Goal: Transaction & Acquisition: Book appointment/travel/reservation

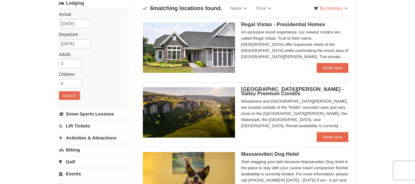
scroll to position [33, 0]
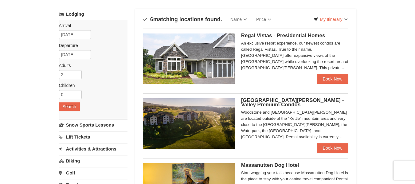
click at [326, 66] on div "An exclusive resort experience, our newest condos are called Regal Vistas. True…" at bounding box center [295, 55] width 108 height 31
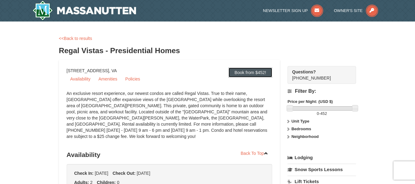
click at [254, 73] on link "Book from $452!" at bounding box center [251, 73] width 44 height 10
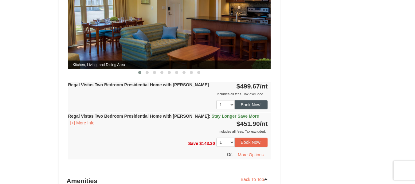
scroll to position [313, 0]
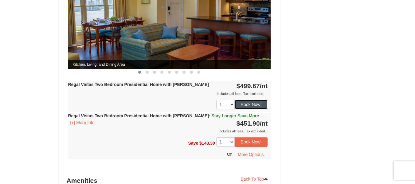
click at [261, 100] on button "Book Now!" at bounding box center [251, 104] width 33 height 9
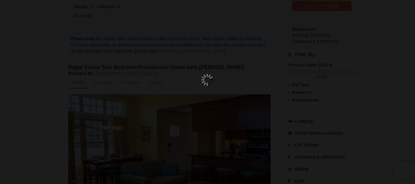
scroll to position [60, 0]
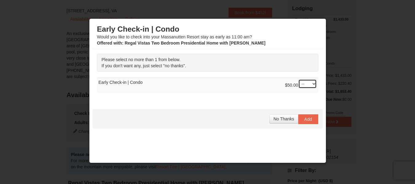
click at [306, 87] on select "-- 01" at bounding box center [307, 83] width 18 height 9
select select "1"
click at [298, 79] on select "-- 01" at bounding box center [307, 83] width 18 height 9
click at [308, 120] on button "Add" at bounding box center [308, 119] width 20 height 10
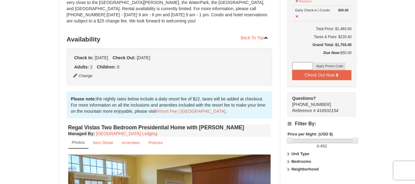
scroll to position [116, 0]
click at [297, 14] on button at bounding box center [297, 16] width 4 height 8
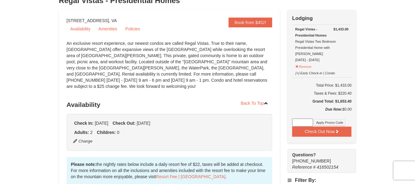
scroll to position [49, 0]
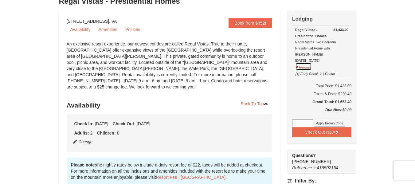
click at [298, 63] on button "Remove" at bounding box center [303, 67] width 17 height 8
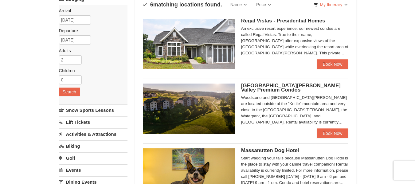
scroll to position [48, 0]
click at [343, 136] on link "Book Now" at bounding box center [333, 133] width 32 height 10
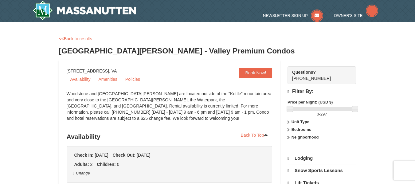
select select "10"
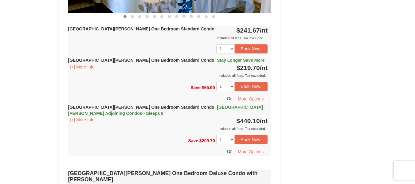
scroll to position [350, 0]
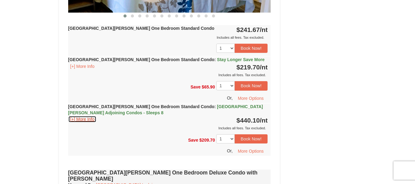
click at [90, 118] on button "[+] More Info" at bounding box center [82, 119] width 29 height 7
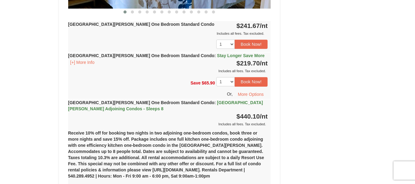
scroll to position [317, 0]
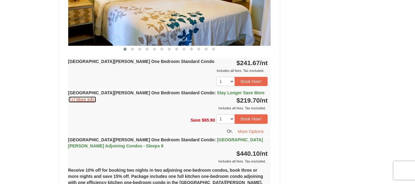
click at [90, 102] on button "[+] More Info" at bounding box center [82, 99] width 29 height 7
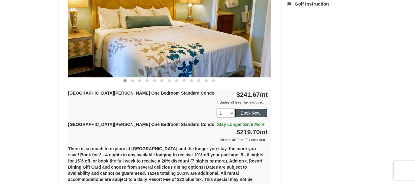
click at [256, 116] on button "Book Now!" at bounding box center [251, 112] width 33 height 9
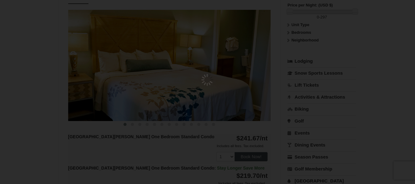
scroll to position [60, 0]
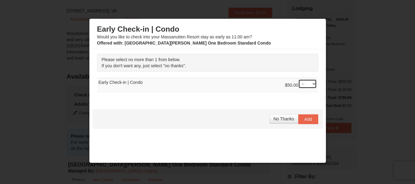
click at [304, 82] on select "-- 01" at bounding box center [307, 83] width 18 height 9
select select "1"
click at [298, 79] on select "-- 01" at bounding box center [307, 83] width 18 height 9
click at [238, 112] on div "No Thanks Add" at bounding box center [208, 119] width 230 height 19
click at [305, 119] on span "Add" at bounding box center [309, 119] width 8 height 5
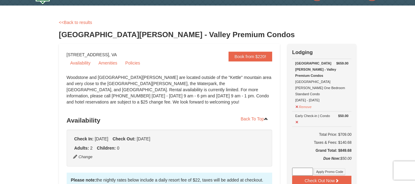
scroll to position [0, 0]
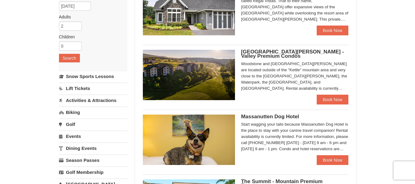
scroll to position [137, 0]
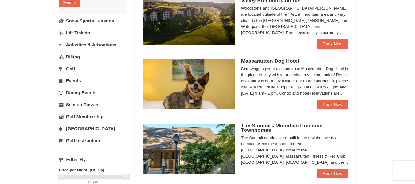
click at [293, 84] on div "Start wagging your tails because Massanutten Dog Hotel is the place to stay wit…" at bounding box center [295, 81] width 108 height 31
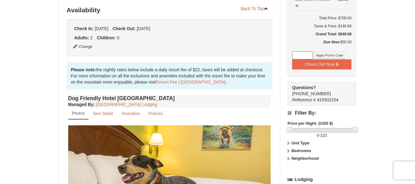
scroll to position [132, 0]
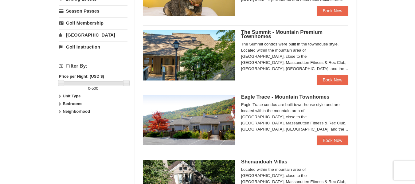
scroll to position [231, 0]
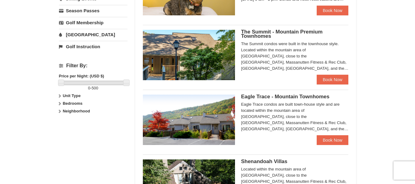
click at [288, 57] on div "The Summit condos were built in the townhouse style. Located within the mountai…" at bounding box center [295, 56] width 108 height 31
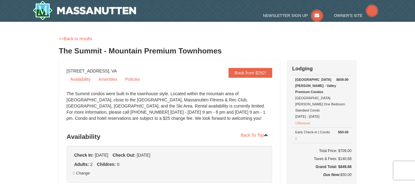
select select "10"
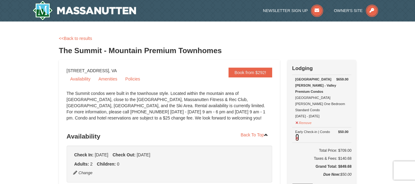
click at [297, 134] on button at bounding box center [297, 138] width 4 height 8
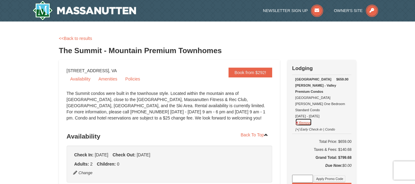
click at [297, 118] on button "Remove" at bounding box center [303, 122] width 17 height 8
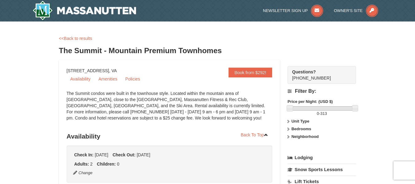
click at [87, 42] on div "<<Back to results The Summit - Mountain Premium Townhomes" at bounding box center [207, 47] width 297 height 25
click at [87, 40] on link "<<Back to results" at bounding box center [75, 38] width 33 height 5
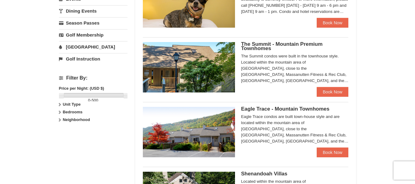
scroll to position [218, 0]
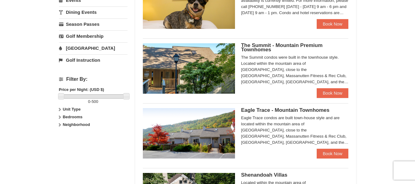
click at [279, 10] on div "Start wagging your tails because Massanutten Dog Hotel is the place to stay wit…" at bounding box center [295, 0] width 108 height 31
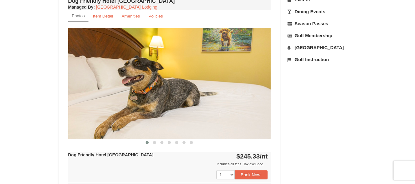
scroll to position [230, 0]
click at [155, 142] on span at bounding box center [154, 142] width 3 height 3
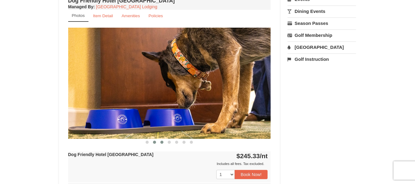
click at [163, 142] on span at bounding box center [161, 142] width 3 height 3
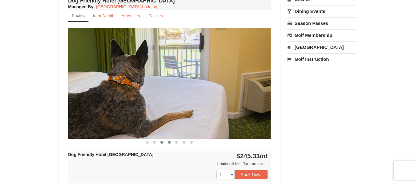
click at [171, 142] on span at bounding box center [169, 142] width 3 height 3
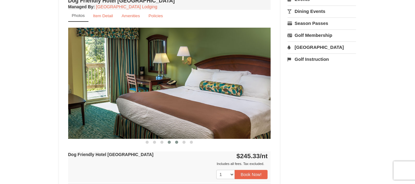
click at [178, 143] on span at bounding box center [176, 142] width 3 height 3
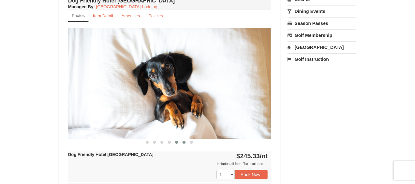
click at [186, 143] on button at bounding box center [183, 142] width 7 height 6
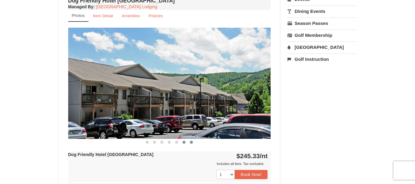
click at [191, 142] on span at bounding box center [191, 142] width 3 height 3
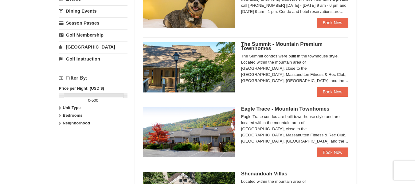
scroll to position [218, 0]
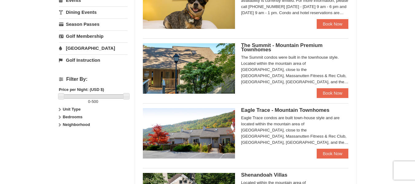
click at [283, 57] on div "The Summit condos were built in the townhouse style. Located within the mountai…" at bounding box center [295, 69] width 108 height 31
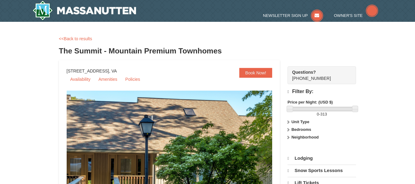
select select "10"
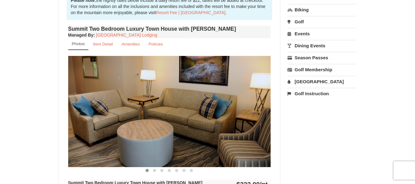
scroll to position [196, 0]
click at [156, 171] on button at bounding box center [154, 170] width 7 height 6
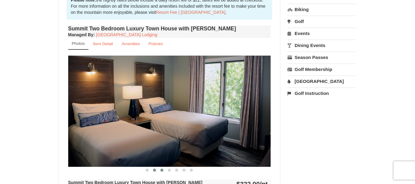
click at [161, 170] on span at bounding box center [161, 170] width 3 height 3
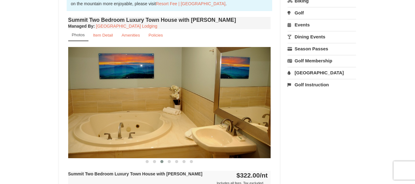
scroll to position [204, 0]
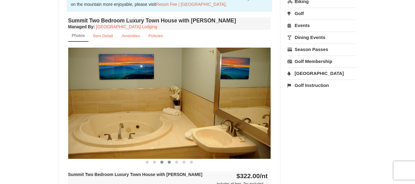
click at [170, 162] on span at bounding box center [169, 162] width 3 height 3
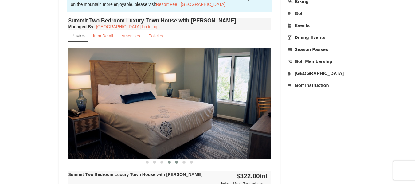
click at [176, 161] on span at bounding box center [176, 162] width 3 height 3
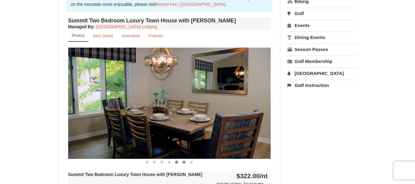
click at [184, 161] on span at bounding box center [184, 162] width 3 height 3
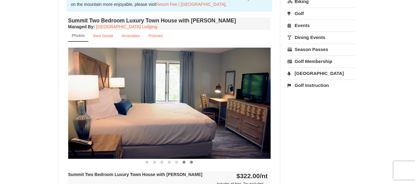
click at [195, 164] on button at bounding box center [191, 162] width 7 height 6
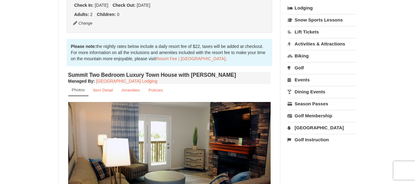
scroll to position [150, 0]
click at [108, 86] on link "Item Detail" at bounding box center [103, 90] width 28 height 12
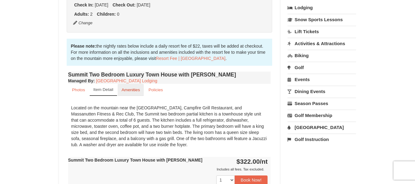
click at [127, 89] on small "Amenities" at bounding box center [131, 90] width 18 height 5
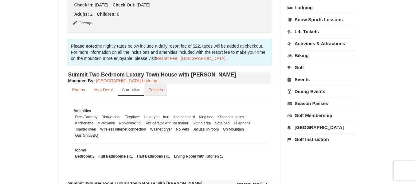
click at [152, 91] on small "Policies" at bounding box center [155, 90] width 14 height 5
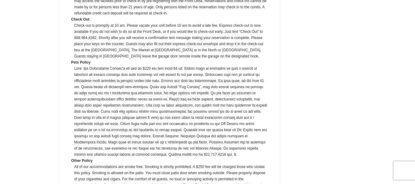
scroll to position [339, 0]
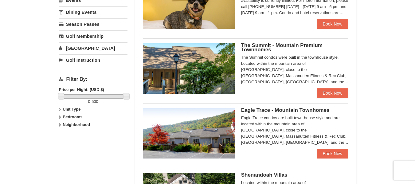
scroll to position [231, 0]
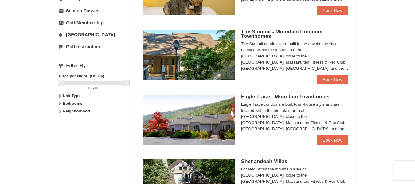
click at [269, 109] on div "Eagle Trace condos are built town-house style and are located within the mounta…" at bounding box center [295, 116] width 108 height 31
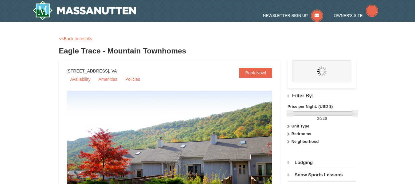
select select "10"
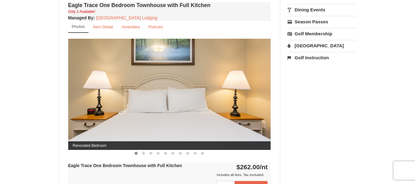
scroll to position [233, 0]
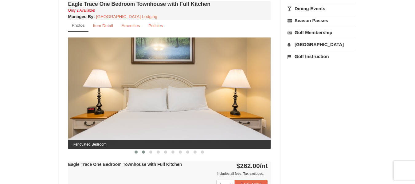
click at [144, 151] on span at bounding box center [143, 152] width 3 height 3
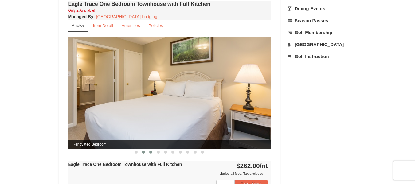
click at [151, 152] on span at bounding box center [150, 152] width 3 height 3
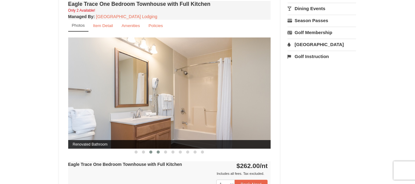
click at [159, 152] on span at bounding box center [158, 152] width 3 height 3
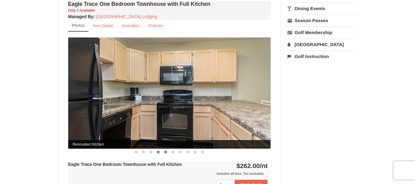
click at [166, 152] on span at bounding box center [165, 152] width 3 height 3
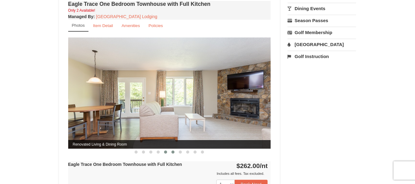
click at [174, 153] on span at bounding box center [172, 152] width 3 height 3
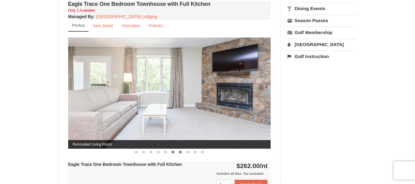
click at [179, 153] on span at bounding box center [180, 152] width 3 height 3
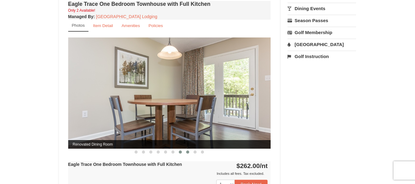
click at [188, 152] on span at bounding box center [187, 152] width 3 height 3
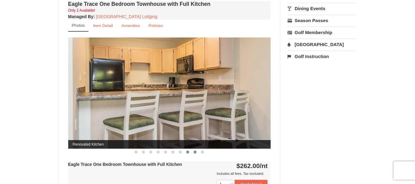
click at [197, 151] on button at bounding box center [194, 152] width 7 height 6
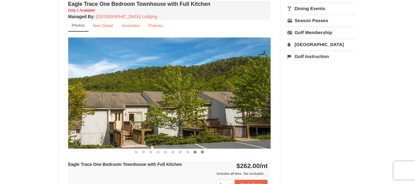
click at [203, 153] on span at bounding box center [202, 152] width 3 height 3
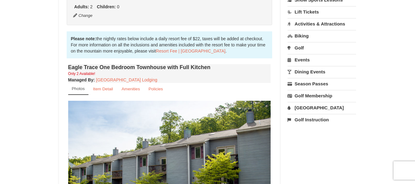
scroll to position [171, 0]
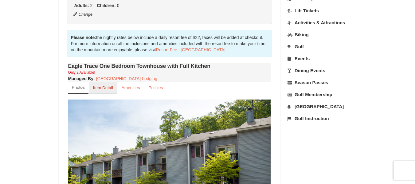
click at [98, 85] on link "Item Detail" at bounding box center [103, 88] width 28 height 12
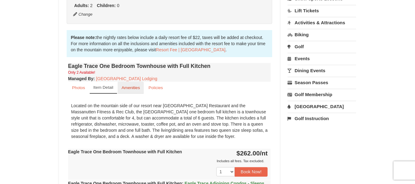
click at [140, 89] on small "Amenities" at bounding box center [131, 87] width 18 height 5
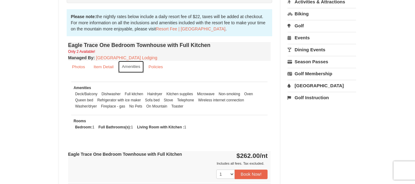
scroll to position [187, 0]
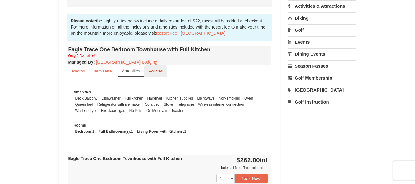
click at [155, 68] on link "Policies" at bounding box center [155, 71] width 22 height 12
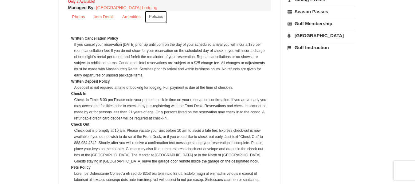
scroll to position [0, 0]
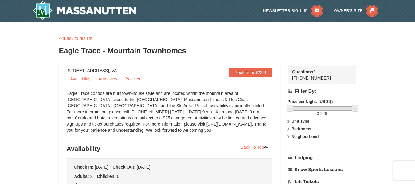
drag, startPoint x: 74, startPoint y: 76, endPoint x: 55, endPoint y: 73, distance: 19.3
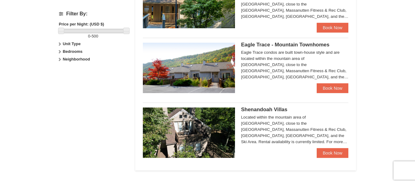
scroll to position [285, 0]
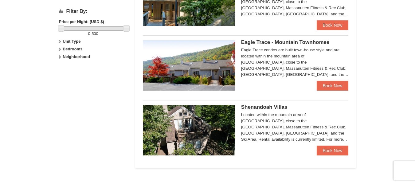
click at [266, 107] on span "Shenandoah Villas" at bounding box center [264, 107] width 46 height 6
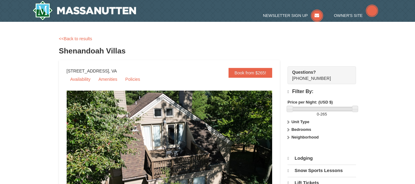
select select "10"
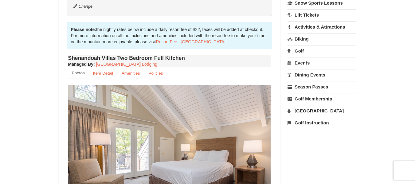
scroll to position [222, 0]
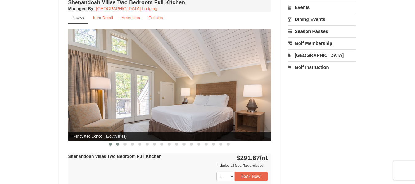
click at [119, 143] on span at bounding box center [117, 144] width 3 height 3
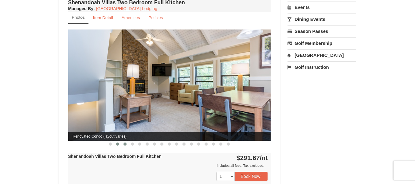
click at [124, 143] on span at bounding box center [125, 144] width 3 height 3
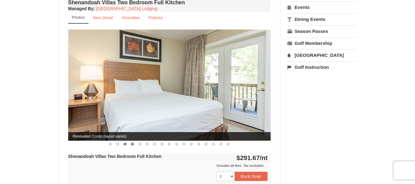
click at [136, 141] on button at bounding box center [132, 144] width 7 height 6
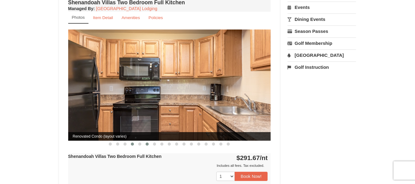
click at [144, 141] on button at bounding box center [147, 144] width 7 height 6
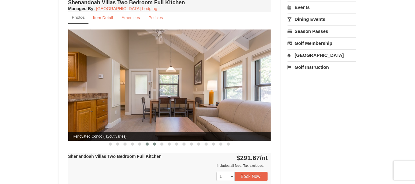
click at [152, 141] on button at bounding box center [154, 144] width 7 height 6
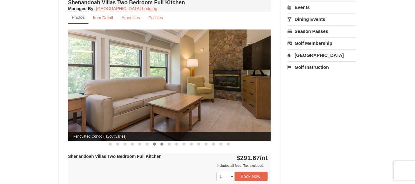
click at [163, 143] on span at bounding box center [161, 144] width 3 height 3
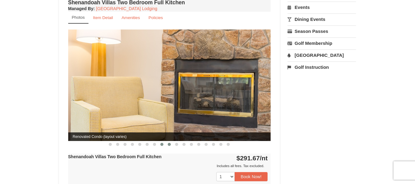
click at [170, 143] on span at bounding box center [169, 144] width 3 height 3
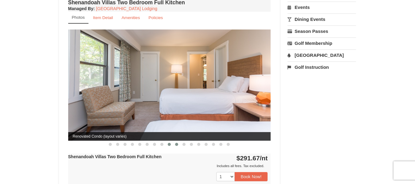
click at [179, 141] on button at bounding box center [176, 144] width 7 height 6
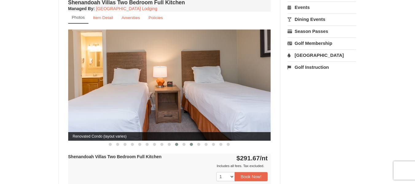
click at [189, 141] on button at bounding box center [191, 144] width 7 height 6
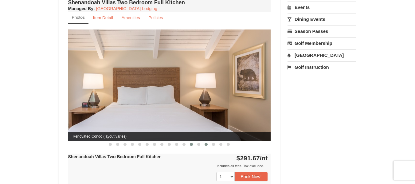
click at [203, 141] on button at bounding box center [206, 144] width 7 height 6
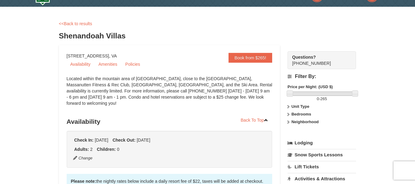
scroll to position [0, 0]
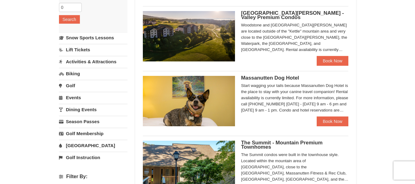
scroll to position [115, 0]
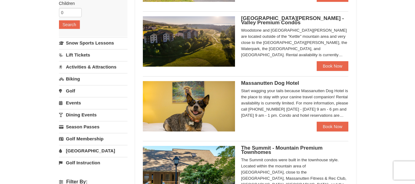
click at [266, 31] on div "Woodstone and [GEOGRAPHIC_DATA][PERSON_NAME] are located outside of the "Kettle…" at bounding box center [295, 42] width 108 height 31
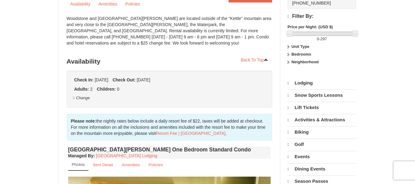
select select "10"
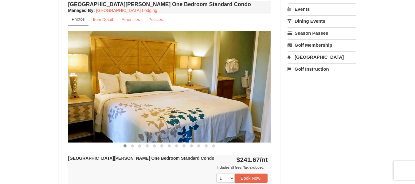
scroll to position [221, 0]
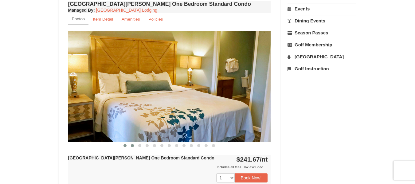
click at [132, 147] on span at bounding box center [132, 145] width 3 height 3
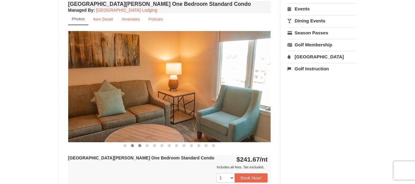
click at [139, 146] on span at bounding box center [139, 145] width 3 height 3
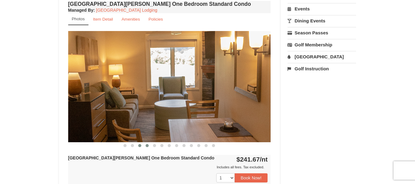
click at [145, 146] on button at bounding box center [147, 146] width 7 height 6
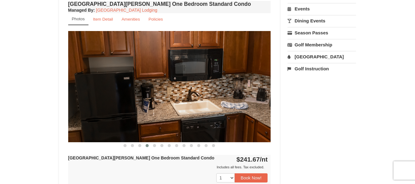
click at [150, 145] on button at bounding box center [147, 146] width 7 height 6
click at [155, 144] on span at bounding box center [154, 145] width 3 height 3
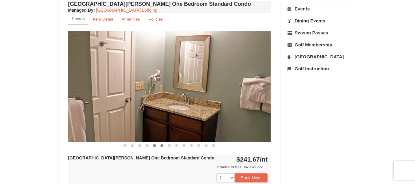
click at [164, 144] on button at bounding box center [161, 146] width 7 height 6
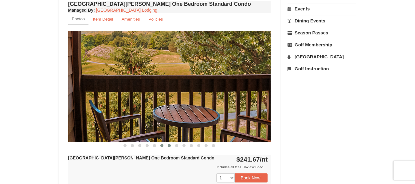
click at [171, 145] on button at bounding box center [169, 146] width 7 height 6
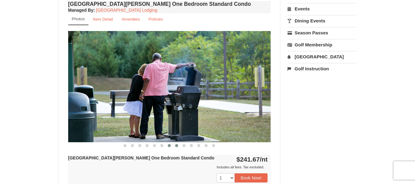
click at [179, 146] on button at bounding box center [176, 146] width 7 height 6
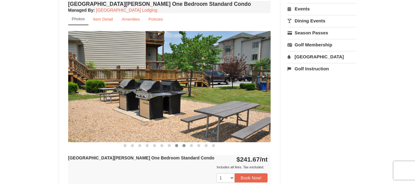
click at [184, 146] on span at bounding box center [184, 145] width 3 height 3
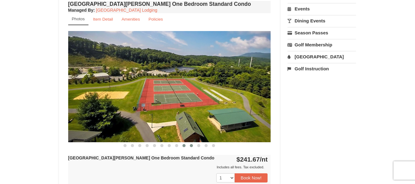
click at [194, 145] on button at bounding box center [191, 146] width 7 height 6
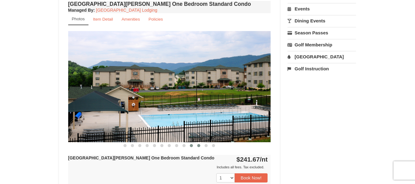
click at [198, 145] on span at bounding box center [198, 145] width 3 height 3
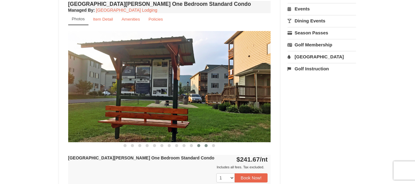
click at [206, 145] on span at bounding box center [206, 145] width 3 height 3
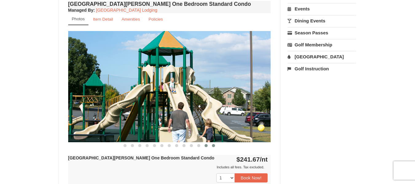
click at [216, 146] on button at bounding box center [213, 146] width 7 height 6
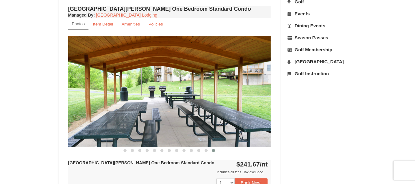
scroll to position [215, 0]
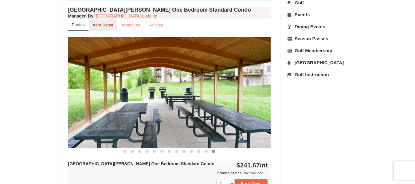
click at [106, 26] on small "Item Detail" at bounding box center [103, 25] width 20 height 5
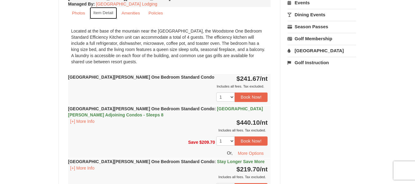
scroll to position [227, 0]
click at [233, 95] on select "1 2 3 4 5 6 7 8 9 10 11 12" at bounding box center [225, 96] width 18 height 9
click at [263, 97] on button "Book Now!" at bounding box center [251, 96] width 33 height 9
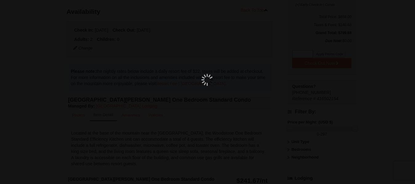
scroll to position [60, 0]
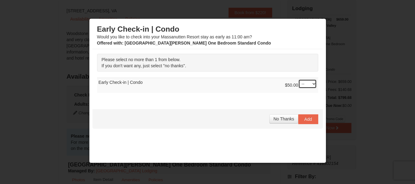
click at [298, 83] on select "-- 01" at bounding box center [307, 83] width 18 height 9
select select "1"
click at [298, 79] on select "-- 01" at bounding box center [307, 83] width 18 height 9
click at [274, 101] on div "Please select no more than 1 from below. If you don't want any, just select "no…" at bounding box center [208, 76] width 230 height 54
click at [308, 118] on button "Add" at bounding box center [308, 119] width 20 height 10
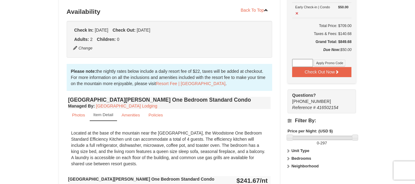
scroll to position [0, 0]
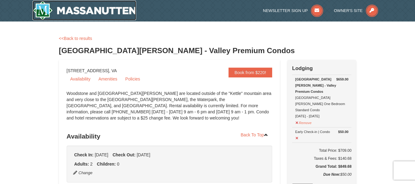
click at [100, 10] on img at bounding box center [85, 11] width 104 height 20
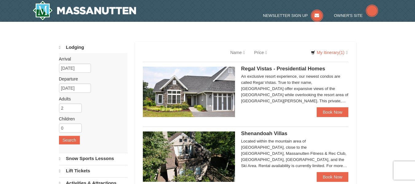
select select "10"
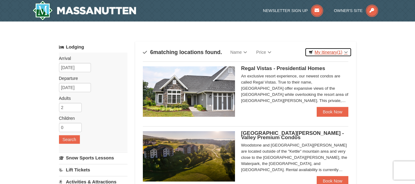
click at [331, 51] on link "My Itinerary (1)" at bounding box center [328, 52] width 47 height 9
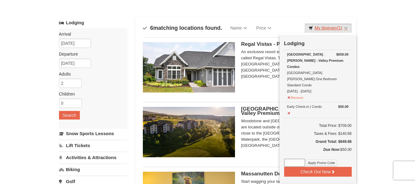
scroll to position [25, 0]
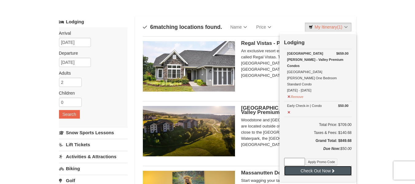
click at [323, 166] on button "Check Out Now" at bounding box center [318, 171] width 68 height 10
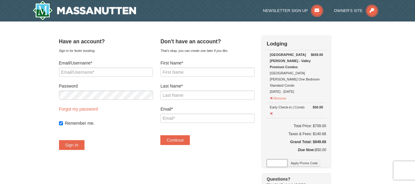
click at [209, 73] on input "First Name*" at bounding box center [207, 72] width 94 height 9
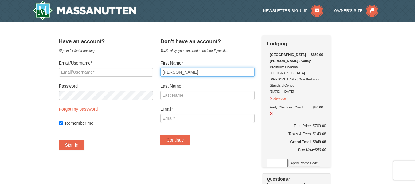
type input "Romeo"
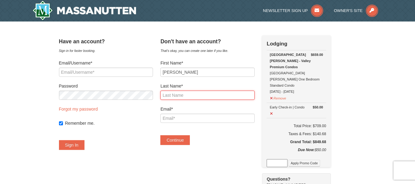
click at [208, 94] on input "Last Name*" at bounding box center [207, 95] width 94 height 9
type input "Gbaka"
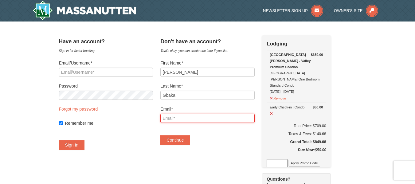
click at [204, 118] on input "Email*" at bounding box center [207, 118] width 94 height 9
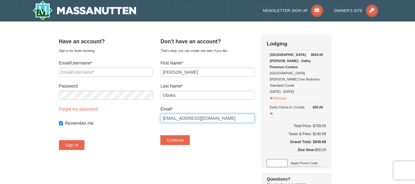
type input "[EMAIL_ADDRESS][DOMAIN_NAME]"
click at [221, 149] on div "Don't have an account? That's okay, you can create one later if you like. First…" at bounding box center [207, 93] width 94 height 116
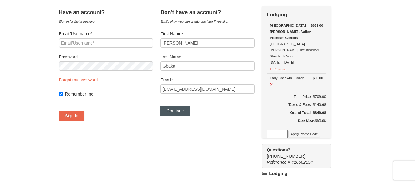
scroll to position [26, 0]
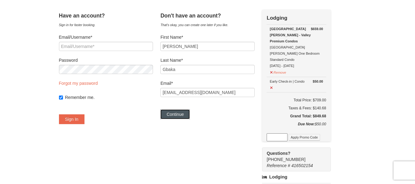
click at [190, 116] on button "Continue" at bounding box center [175, 114] width 30 height 10
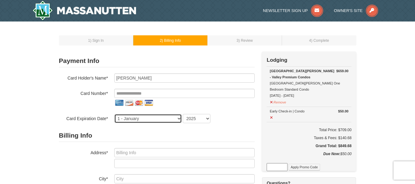
click at [141, 118] on select "1 - January 2 - February 3 - March 4 - April 5 - May 6 - June 7 - July 8 - Augu…" at bounding box center [148, 118] width 68 height 9
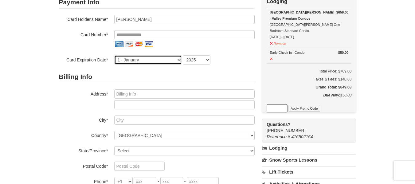
scroll to position [59, 0]
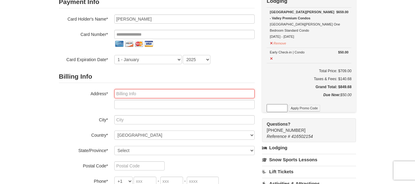
click at [132, 95] on input "text" at bounding box center [184, 93] width 140 height 9
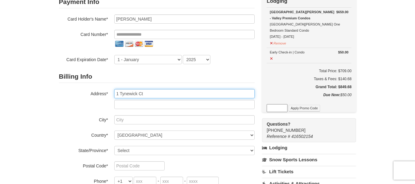
type input "1 Tynewick Ct"
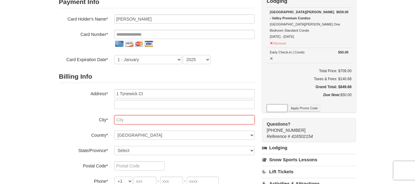
click at [132, 116] on input "text" at bounding box center [184, 119] width 140 height 9
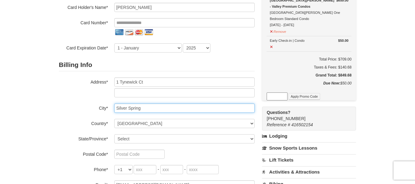
scroll to position [74, 0]
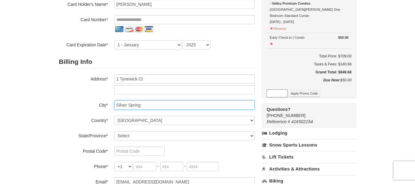
type input "Silver Spring"
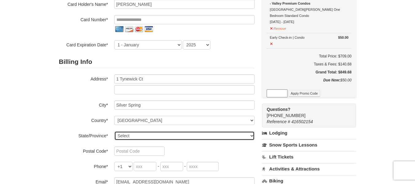
click at [140, 136] on select "Select Alabama Alaska American Samoa Arizona Arkansas California Colorado Conne…" at bounding box center [184, 135] width 140 height 9
click at [114, 131] on select "Select Alabama Alaska American Samoa Arizona Arkansas California Colorado Conne…" at bounding box center [184, 135] width 140 height 9
click at [146, 132] on select "Select Alabama Alaska American Samoa Arizona Arkansas California Colorado Conne…" at bounding box center [184, 135] width 140 height 9
select select "MD"
click at [114, 131] on select "Select Alabama Alaska American Samoa Arizona Arkansas California Colorado Conne…" at bounding box center [184, 135] width 140 height 9
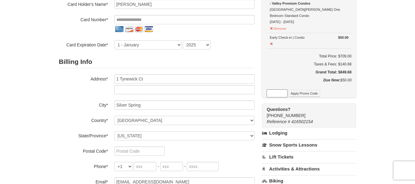
click at [85, 134] on label "State/Province*" at bounding box center [83, 135] width 49 height 8
click at [132, 148] on input "text" at bounding box center [139, 151] width 50 height 9
type input "20906"
click at [150, 163] on input "tel" at bounding box center [145, 166] width 23 height 9
type input "240"
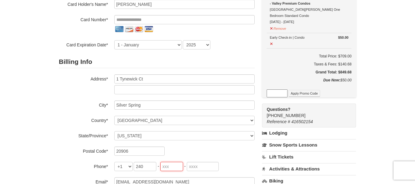
click at [163, 170] on input "tel" at bounding box center [171, 166] width 23 height 9
type input "277"
click at [199, 164] on input "tel" at bounding box center [203, 166] width 32 height 9
type input "8505"
click at [228, 169] on div "+1 +20 +212 +213 +216 +218 +220 +221 +222 +223 +224 +225 +226 +227 +228 +229 +2…" at bounding box center [184, 166] width 140 height 9
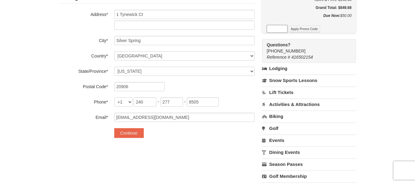
scroll to position [151, 0]
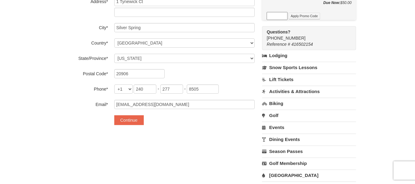
click at [222, 117] on div "Continue" at bounding box center [184, 120] width 140 height 10
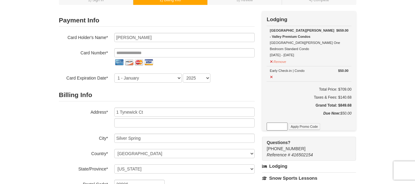
scroll to position [40, 0]
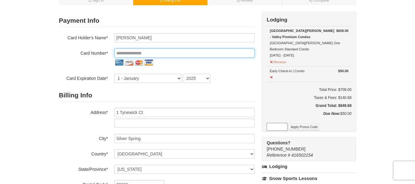
click at [203, 51] on input "tel" at bounding box center [184, 53] width 140 height 9
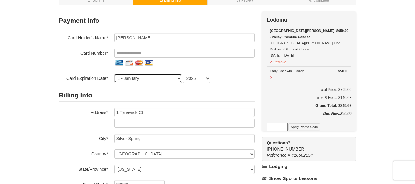
click at [156, 78] on select "1 - January 2 - February 3 - March 4 - April 5 - May 6 - June 7 - July 8 - Augu…" at bounding box center [148, 78] width 68 height 9
select select "5"
click at [114, 74] on select "1 - January 2 - February 3 - March 4 - April 5 - May 6 - June 7 - July 8 - Augu…" at bounding box center [148, 78] width 68 height 9
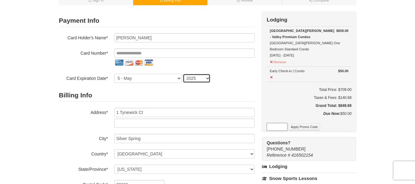
click at [198, 78] on select "2025 2026 2027 2028 2029 2030 2031 2032 2033 2034" at bounding box center [197, 78] width 28 height 9
select select "2029"
click at [183, 74] on select "2025 2026 2027 2028 2029 2030 2031 2032 2033 2034" at bounding box center [197, 78] width 28 height 9
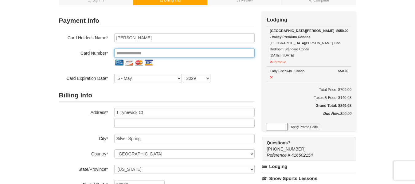
click at [166, 54] on input "tel" at bounding box center [184, 53] width 140 height 9
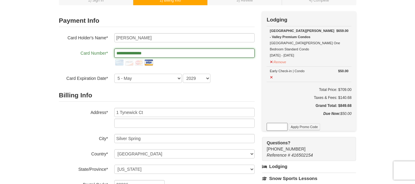
type input "**********"
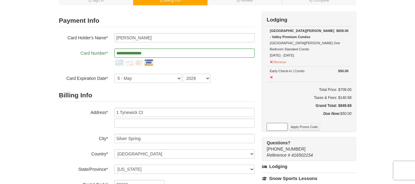
click at [183, 26] on h2 "Payment Info" at bounding box center [157, 20] width 196 height 13
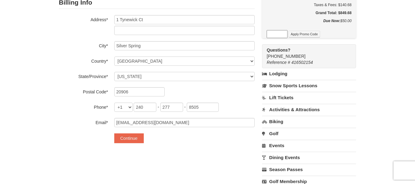
scroll to position [133, 0]
click at [137, 142] on button "Continue" at bounding box center [129, 139] width 30 height 10
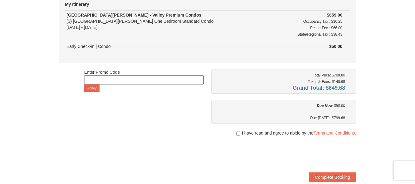
scroll to position [63, 0]
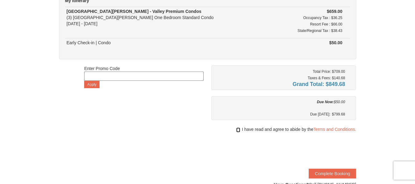
click at [239, 128] on input "checkbox" at bounding box center [238, 130] width 4 height 5
checkbox input "true"
click at [397, 108] on div "1 ) Sign In 2 ) Billing Info 3 ) Review ) Complete ×" at bounding box center [207, 83] width 415 height 250
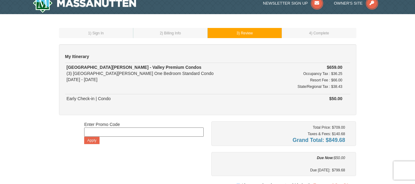
scroll to position [0, 0]
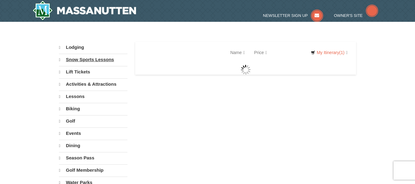
select select "10"
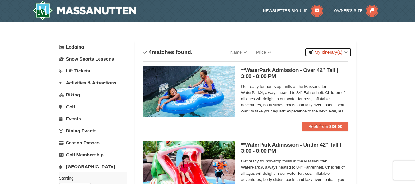
click at [345, 53] on link "My Itinerary (1)" at bounding box center [328, 52] width 47 height 9
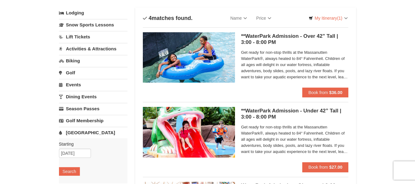
scroll to position [36, 0]
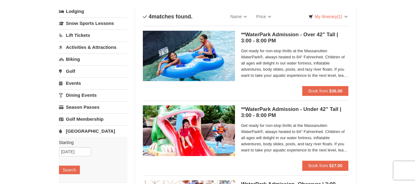
click at [72, 156] on div "Starting Please format dates MM/DD/YYYY [DATE] Search" at bounding box center [93, 159] width 69 height 45
click at [79, 150] on input "[DATE]" at bounding box center [75, 151] width 32 height 9
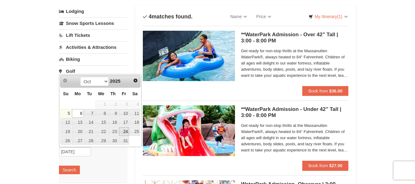
click at [128, 130] on link "24" at bounding box center [124, 131] width 10 height 9
type input "[DATE]"
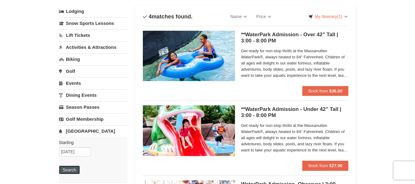
click at [71, 168] on button "Search" at bounding box center [69, 170] width 21 height 9
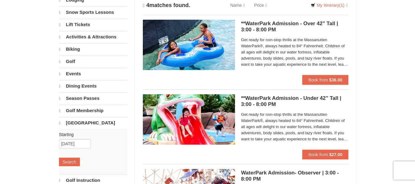
select select "10"
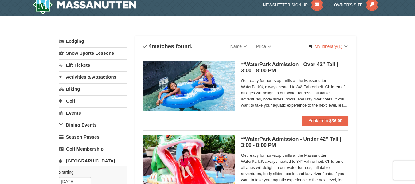
scroll to position [4, 0]
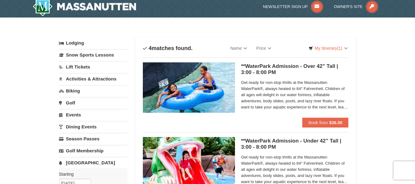
click at [266, 67] on h5 "**WaterPark Admission - Over 42” Tall | 3:00 - 8:00 PM Massanutten Indoor/Outdo…" at bounding box center [295, 69] width 108 height 12
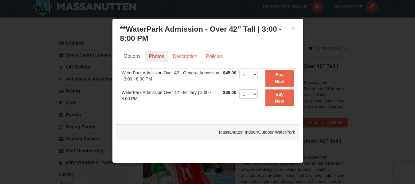
click at [158, 58] on link "Photos" at bounding box center [156, 57] width 23 height 12
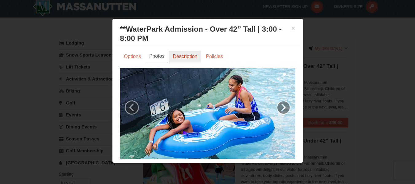
click at [185, 58] on link "Description" at bounding box center [185, 57] width 33 height 12
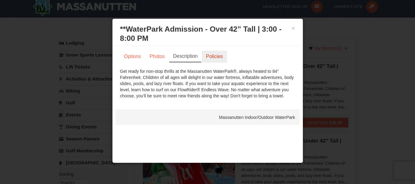
click at [211, 53] on link "Policies" at bounding box center [214, 57] width 25 height 12
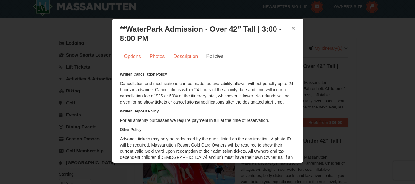
click at [292, 27] on button "×" at bounding box center [294, 28] width 4 height 6
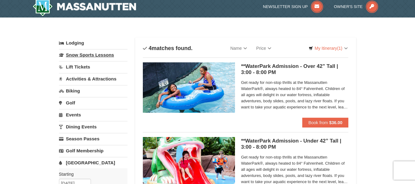
click at [94, 51] on link "Snow Sports Lessons" at bounding box center [93, 54] width 69 height 11
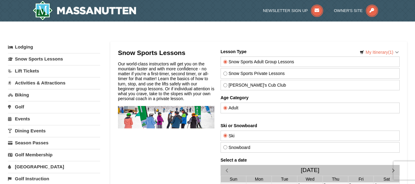
click at [41, 67] on link "Lift Tickets" at bounding box center [54, 70] width 92 height 11
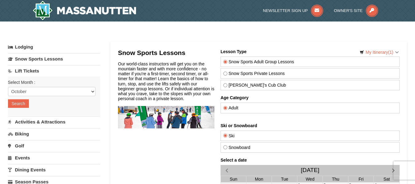
click at [38, 86] on div "Select Month : Please format dates MM/DD/YYYY October November December January…" at bounding box center [54, 96] width 92 height 39
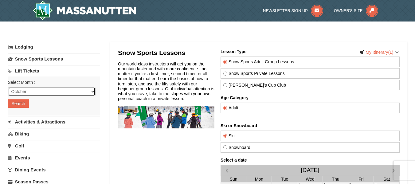
click at [40, 92] on select "October November December January February March April May June July August Sep…" at bounding box center [52, 91] width 88 height 9
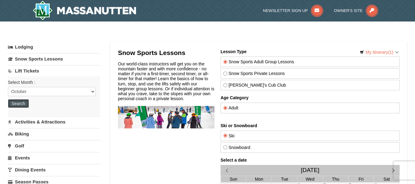
click at [16, 104] on button "Search" at bounding box center [18, 103] width 21 height 9
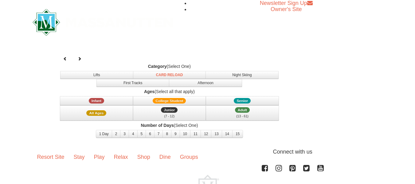
select select "10"
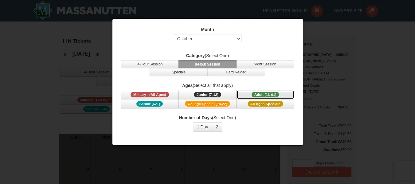
click at [268, 93] on span "Adult (13-61)" at bounding box center [266, 95] width 28 height 6
click at [200, 129] on button "1 Day" at bounding box center [202, 126] width 19 height 9
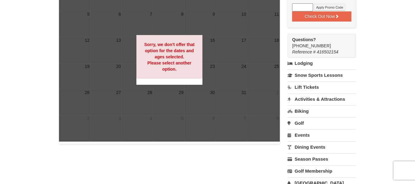
scroll to position [156, 0]
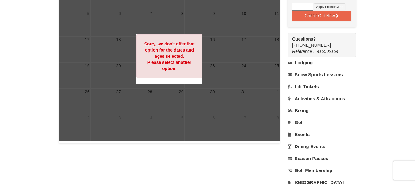
click at [328, 93] on link "Activities & Attractions" at bounding box center [322, 98] width 69 height 11
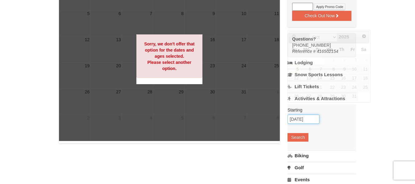
click at [307, 115] on input "[DATE]" at bounding box center [304, 119] width 32 height 9
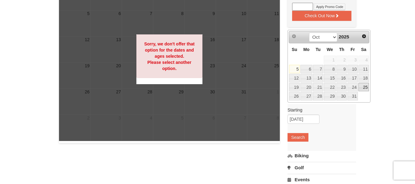
click at [362, 87] on link "25" at bounding box center [364, 87] width 10 height 9
type input "[DATE]"
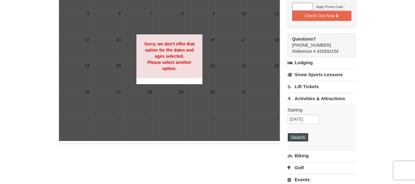
click at [297, 133] on button "Search" at bounding box center [298, 137] width 21 height 9
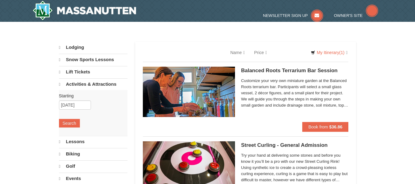
select select "10"
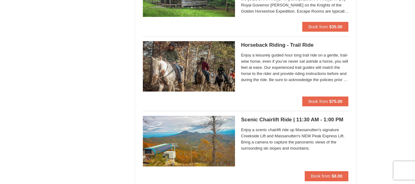
scroll to position [774, 0]
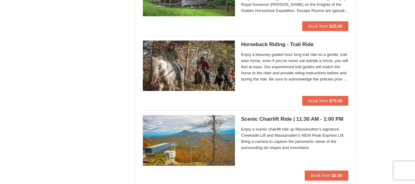
click at [333, 81] on span "Enjoy a leisurely guided hour long trail ride on a gentle, trail-wise horse, ev…" at bounding box center [295, 67] width 108 height 31
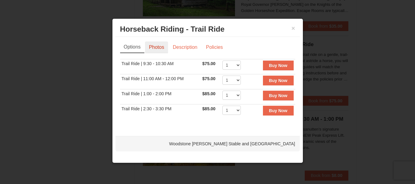
click at [162, 48] on link "Photos" at bounding box center [156, 47] width 23 height 12
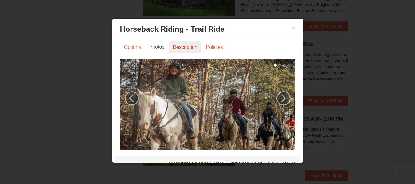
click at [186, 46] on link "Description" at bounding box center [185, 47] width 33 height 12
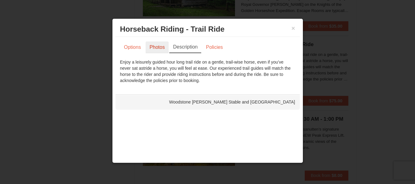
click at [159, 45] on link "Photos" at bounding box center [157, 47] width 23 height 12
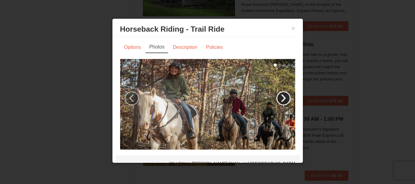
click at [279, 97] on link "›" at bounding box center [284, 98] width 14 height 14
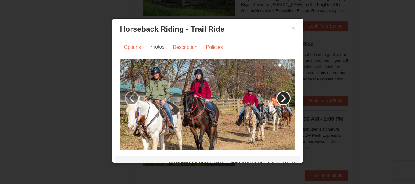
click at [279, 97] on link "›" at bounding box center [284, 98] width 14 height 14
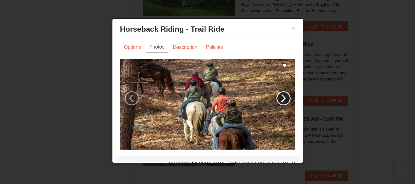
click at [279, 97] on link "›" at bounding box center [284, 98] width 14 height 14
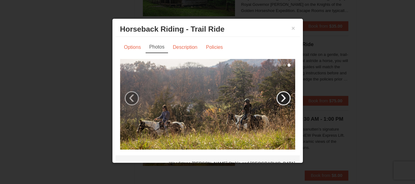
click at [279, 97] on link "›" at bounding box center [284, 98] width 14 height 14
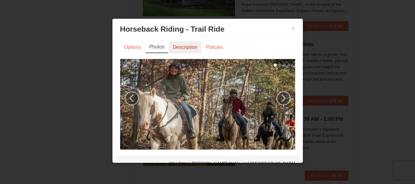
click at [194, 47] on link "Description" at bounding box center [185, 47] width 33 height 12
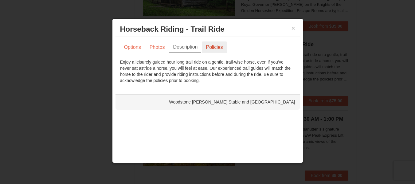
click at [216, 50] on link "Policies" at bounding box center [214, 47] width 25 height 12
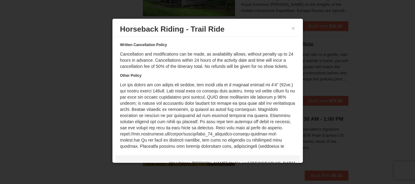
scroll to position [43, 0]
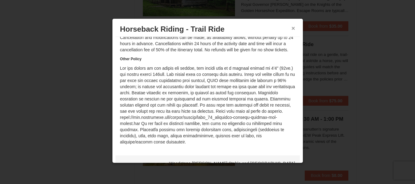
click at [292, 29] on button "×" at bounding box center [294, 28] width 4 height 6
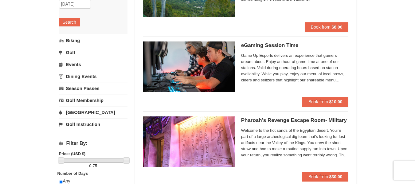
scroll to position [104, 0]
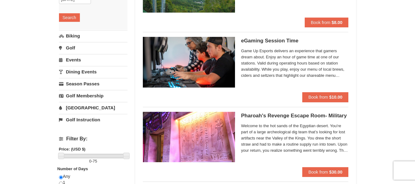
click at [86, 38] on link "Biking" at bounding box center [93, 35] width 69 height 11
click at [72, 28] on button "Search" at bounding box center [69, 29] width 21 height 9
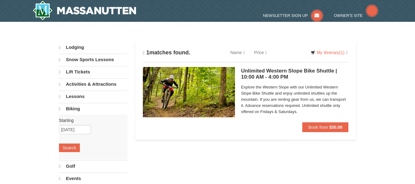
select select "10"
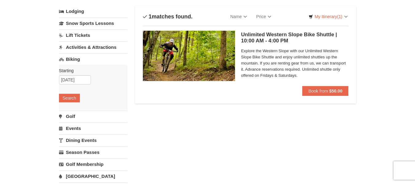
scroll to position [43, 0]
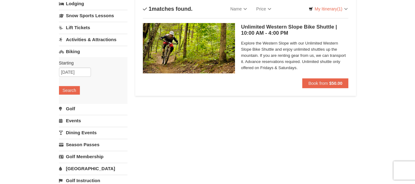
click at [76, 110] on link "Golf" at bounding box center [93, 108] width 69 height 11
click at [69, 96] on div "Starting Please format dates MM/DD/YYYY Please format dates MM/DD/YYYY [DATE] S…" at bounding box center [93, 91] width 69 height 45
click at [69, 101] on button "Search" at bounding box center [69, 102] width 21 height 9
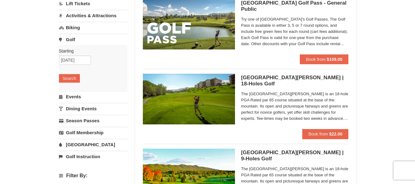
scroll to position [67, 0]
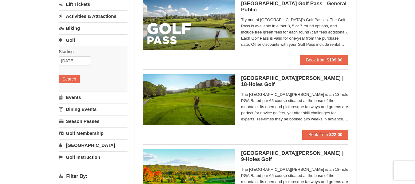
click at [99, 98] on link "Events" at bounding box center [93, 97] width 69 height 11
click at [78, 94] on button "Search" at bounding box center [69, 91] width 21 height 9
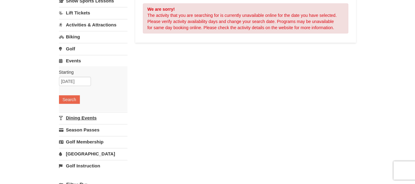
scroll to position [58, 0]
click at [88, 116] on link "Dining Events" at bounding box center [93, 117] width 69 height 11
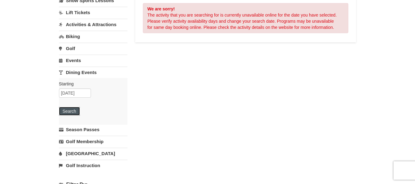
click at [77, 114] on button "Search" at bounding box center [69, 111] width 21 height 9
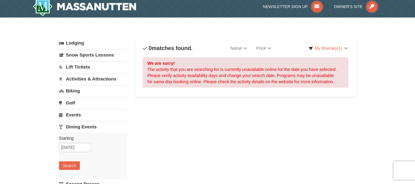
scroll to position [83, 0]
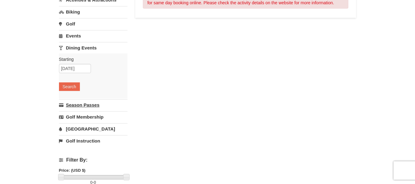
click at [80, 108] on link "Season Passes" at bounding box center [93, 104] width 69 height 11
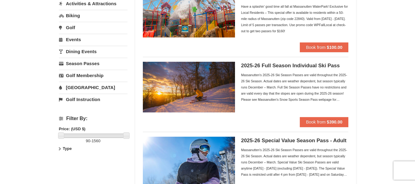
scroll to position [80, 0]
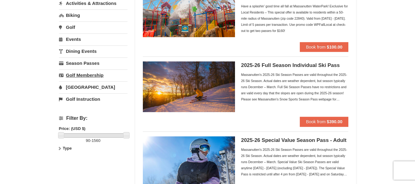
click at [88, 77] on link "Golf Membership" at bounding box center [93, 74] width 69 height 11
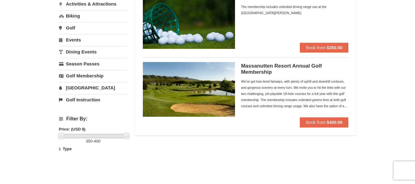
scroll to position [79, 0]
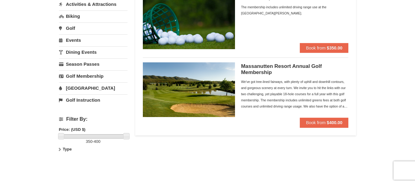
click at [88, 89] on link "[GEOGRAPHIC_DATA]" at bounding box center [93, 87] width 69 height 11
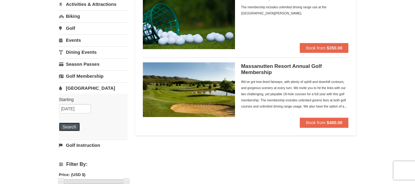
click at [77, 128] on button "Search" at bounding box center [69, 127] width 21 height 9
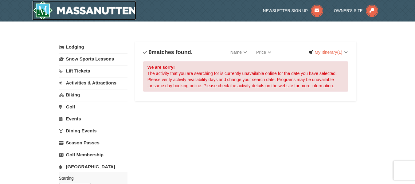
click at [86, 7] on img at bounding box center [85, 11] width 104 height 20
